Goal: Task Accomplishment & Management: Manage account settings

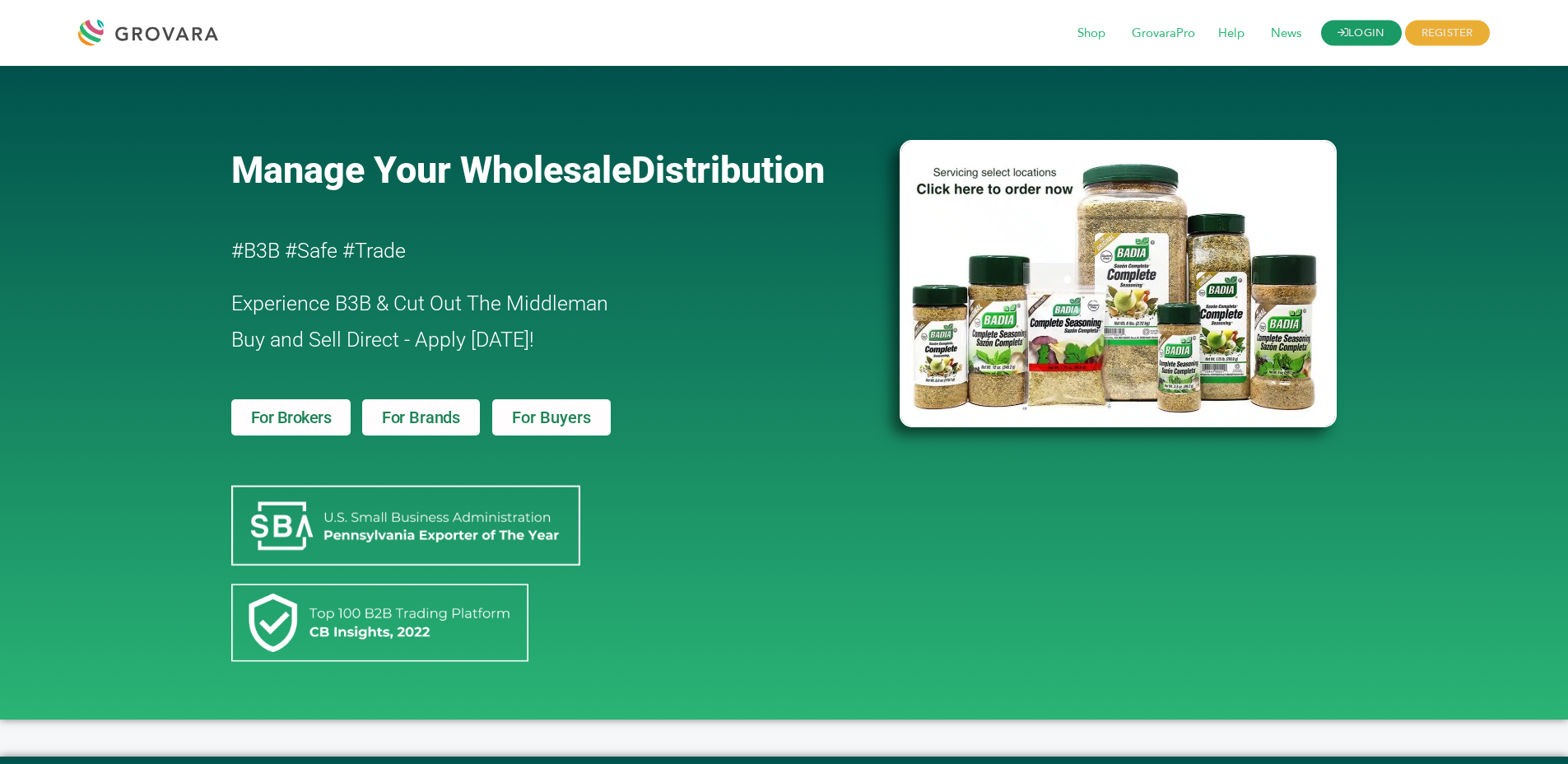
click at [1361, 32] on link "LOGIN" at bounding box center [1361, 33] width 81 height 25
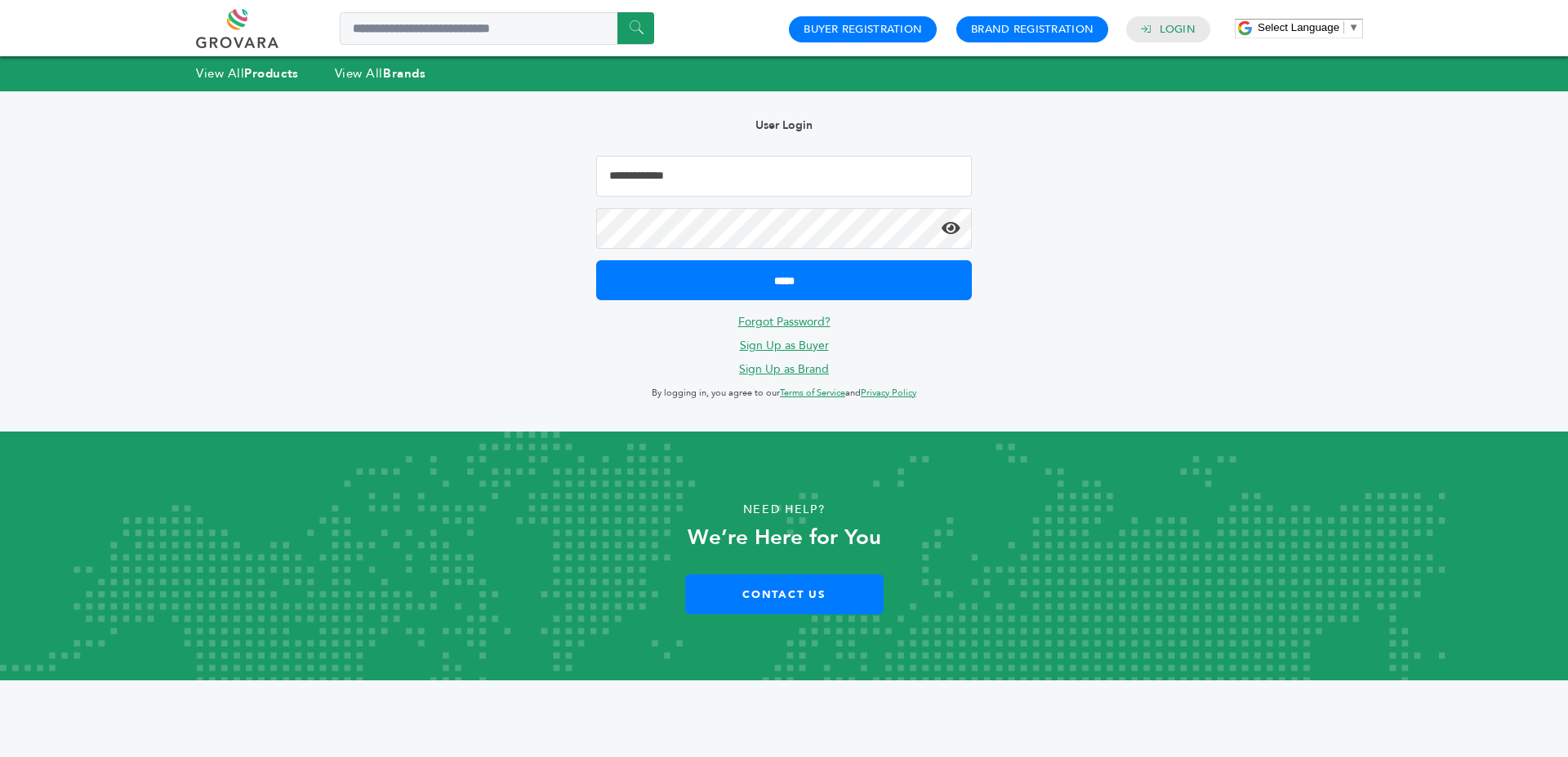
click at [651, 183] on input "Email Address" at bounding box center [784, 176] width 376 height 40
type input "**********"
click at [597, 260] on input "*****" at bounding box center [784, 280] width 376 height 40
